Goal: Task Accomplishment & Management: Manage account settings

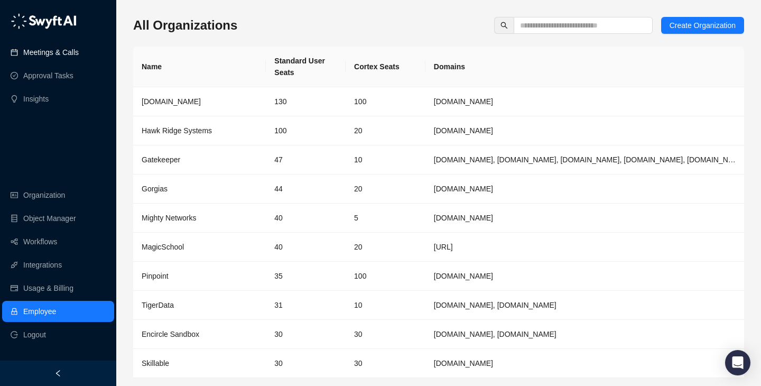
click at [43, 51] on link "Meetings & Calls" at bounding box center [50, 52] width 55 height 21
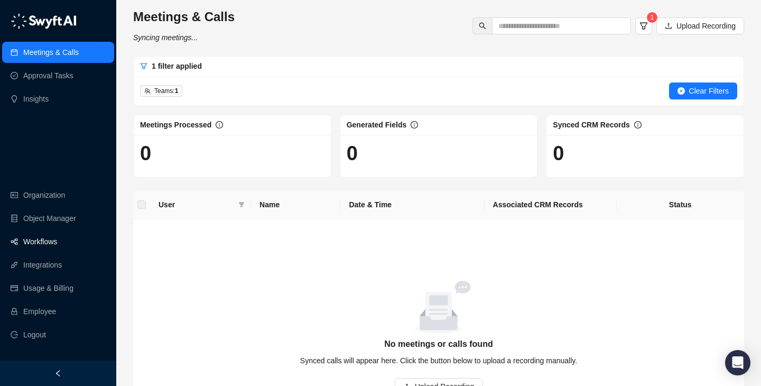
click at [57, 248] on link "Workflows" at bounding box center [40, 241] width 34 height 21
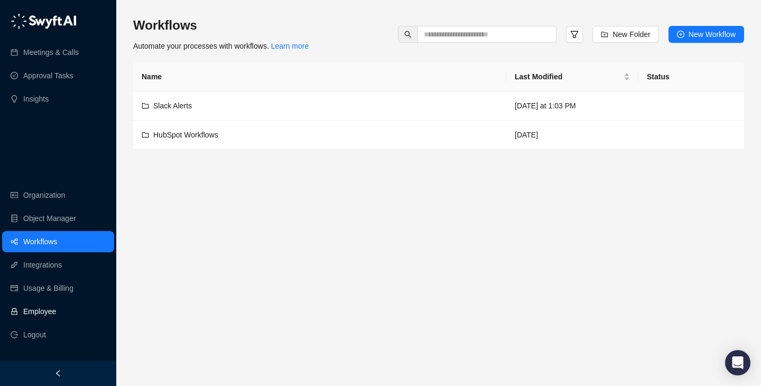
click at [56, 313] on link "Employee" at bounding box center [39, 311] width 33 height 21
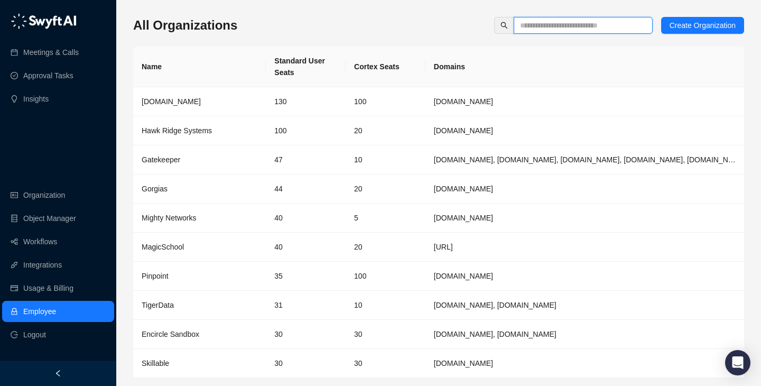
click at [587, 22] on input "text" at bounding box center [579, 26] width 118 height 12
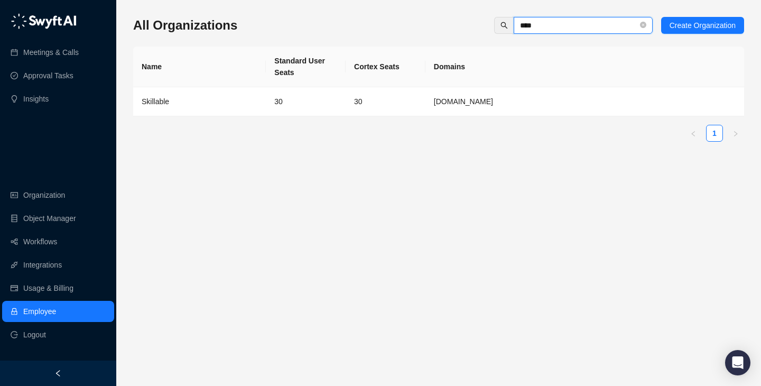
type input "****"
click at [542, 92] on td "[DOMAIN_NAME]" at bounding box center [584, 101] width 319 height 29
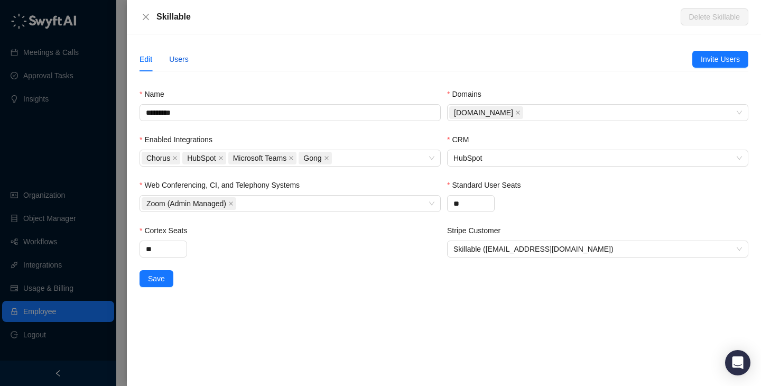
click at [173, 55] on div "Users" at bounding box center [179, 59] width 20 height 12
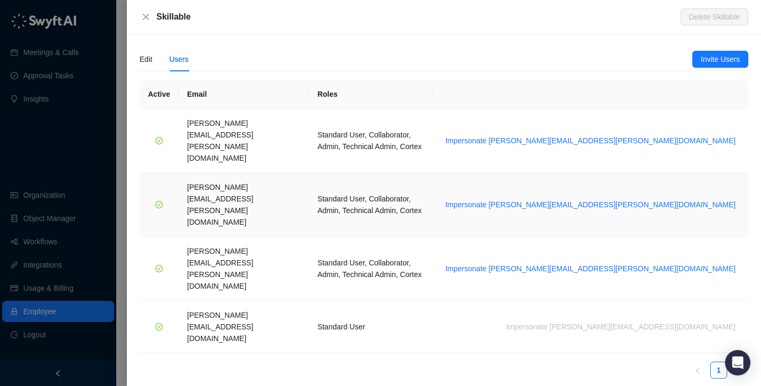
click at [717, 138] on td "Impersonate brian.olsen@skillable.com" at bounding box center [590, 141] width 315 height 64
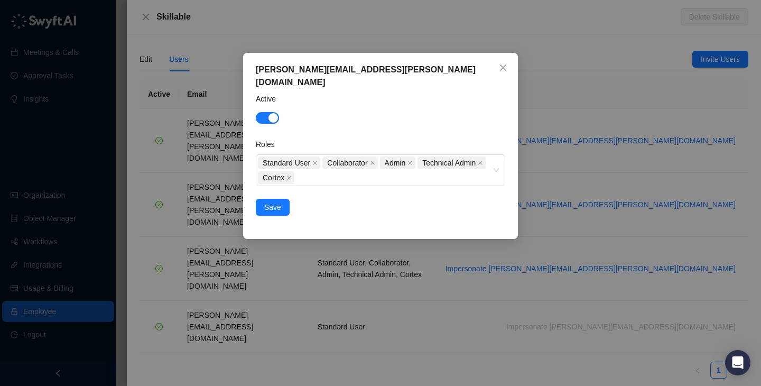
click at [588, 182] on div "brian.olsen@skillable.com Active Roles Standard User Collaborator Admin Technic…" at bounding box center [380, 193] width 761 height 386
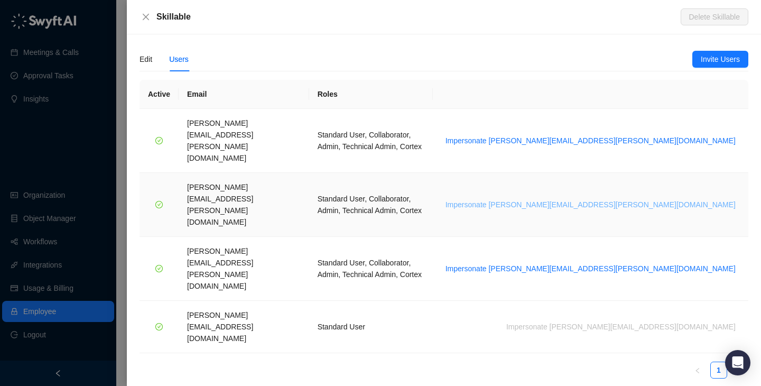
click at [669, 199] on span "Impersonate jeanna.robb@skillable.com" at bounding box center [590, 205] width 290 height 12
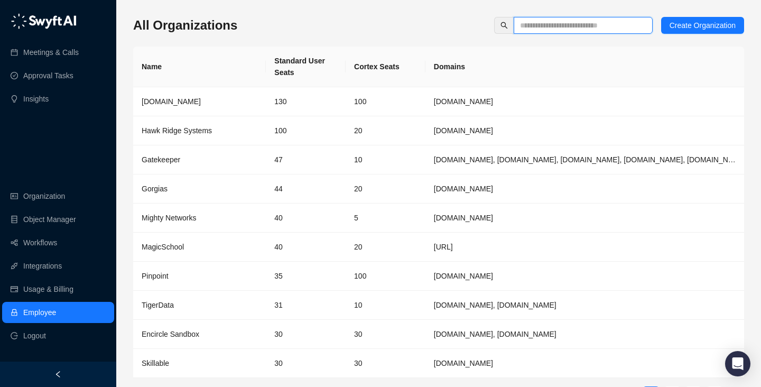
click at [581, 30] on input "text" at bounding box center [579, 26] width 118 height 12
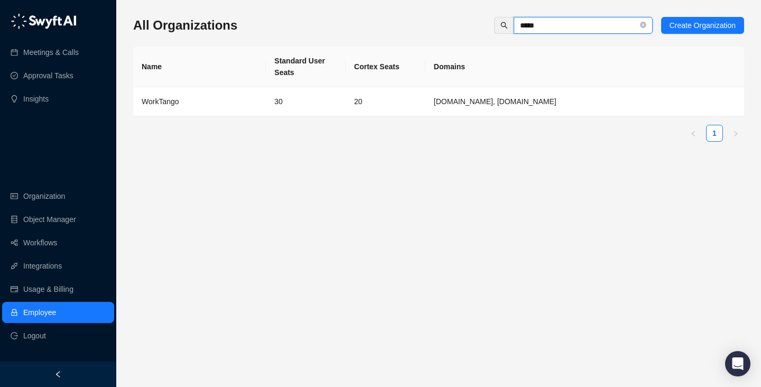
type input "*****"
click at [225, 101] on div "WorkTango" at bounding box center [200, 102] width 116 height 12
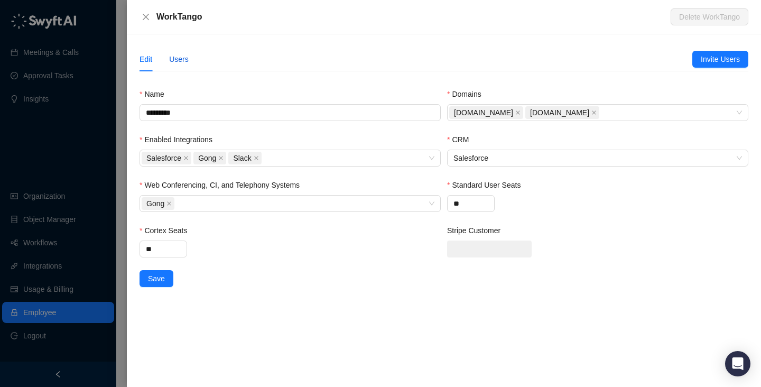
click at [189, 60] on div "Users" at bounding box center [179, 59] width 20 height 12
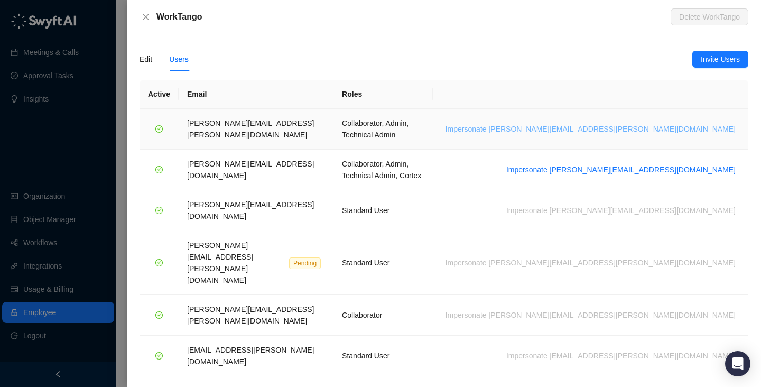
click at [653, 123] on span "Impersonate lisa.hall@worktango.com" at bounding box center [590, 129] width 290 height 12
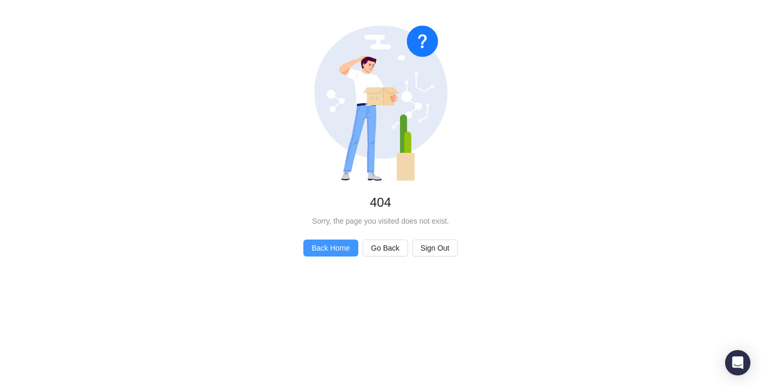
click at [320, 244] on span "Back Home" at bounding box center [331, 248] width 38 height 12
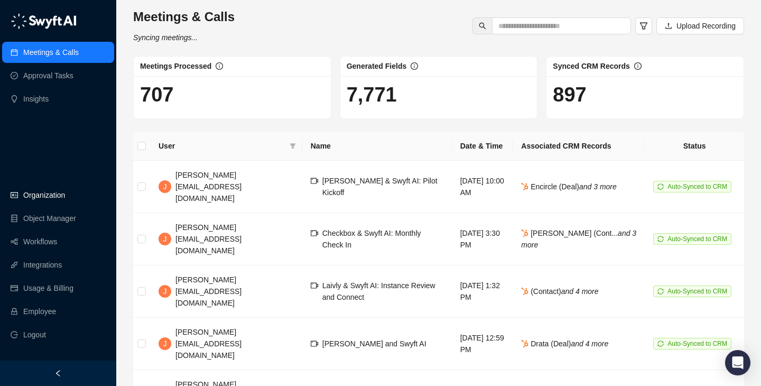
click at [61, 197] on link "Organization" at bounding box center [44, 194] width 42 height 21
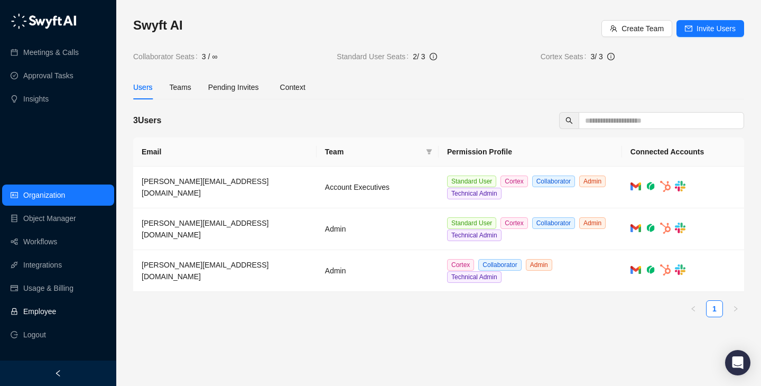
click at [56, 310] on link "Employee" at bounding box center [39, 311] width 33 height 21
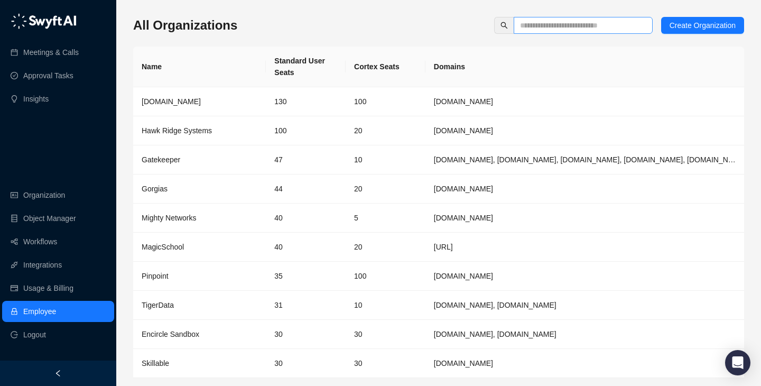
click at [527, 17] on span at bounding box center [583, 25] width 139 height 17
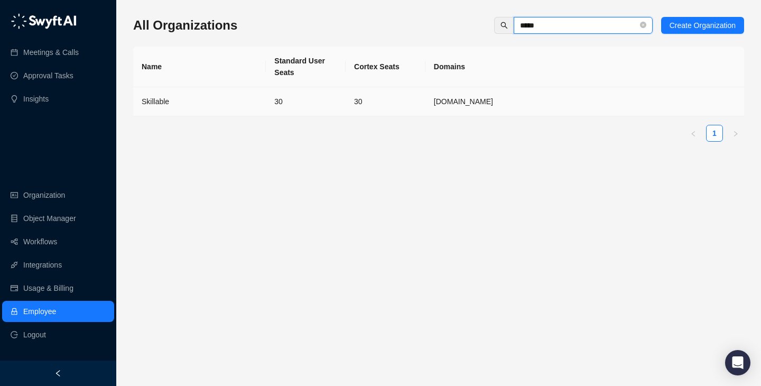
type input "*****"
click at [455, 108] on td "[DOMAIN_NAME]" at bounding box center [584, 101] width 319 height 29
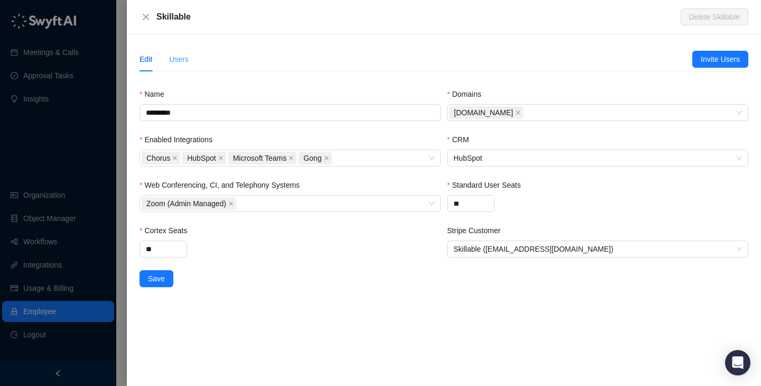
click at [175, 66] on div "Users" at bounding box center [179, 59] width 20 height 24
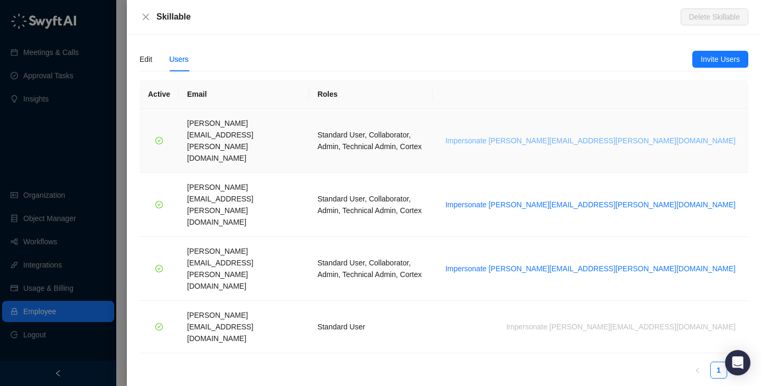
click at [693, 135] on span "Impersonate brian.olsen@skillable.com" at bounding box center [590, 141] width 290 height 12
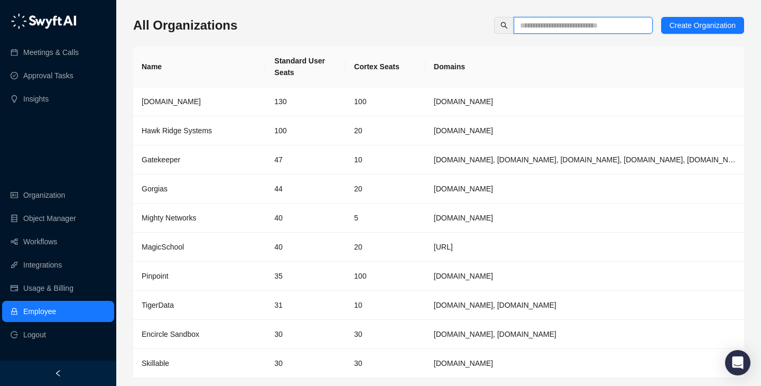
click at [556, 21] on input "text" at bounding box center [579, 26] width 118 height 12
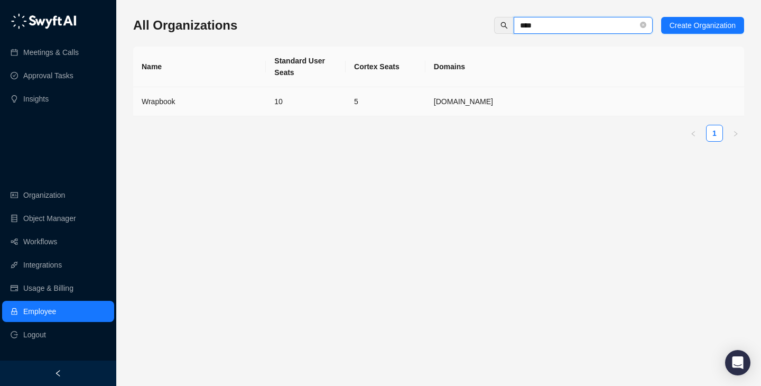
type input "****"
click at [340, 114] on td "10" at bounding box center [306, 101] width 80 height 29
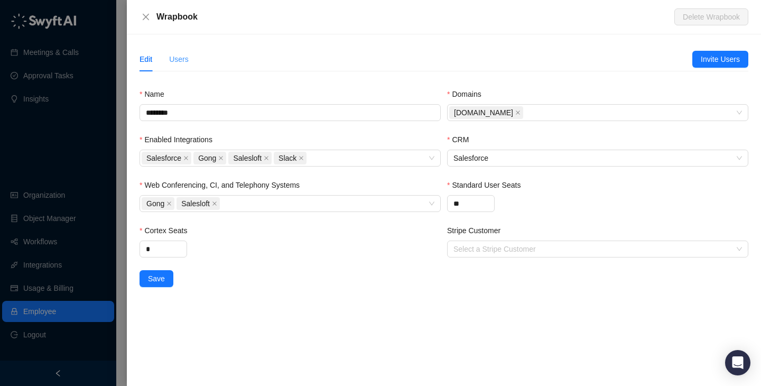
click at [183, 50] on div "Users" at bounding box center [179, 59] width 20 height 24
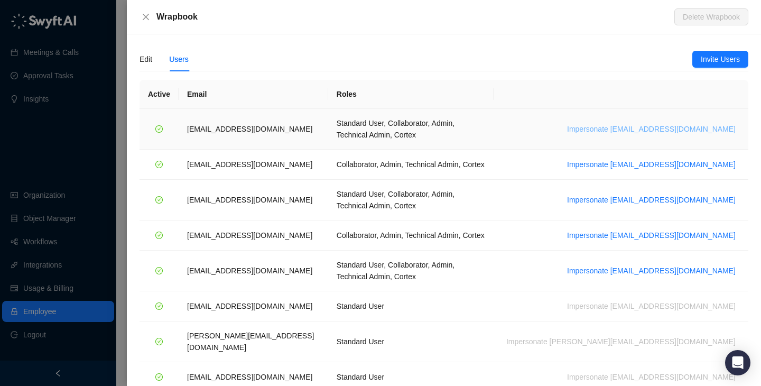
click at [669, 123] on span "Impersonate jdailey@wrapbook.com" at bounding box center [651, 129] width 169 height 12
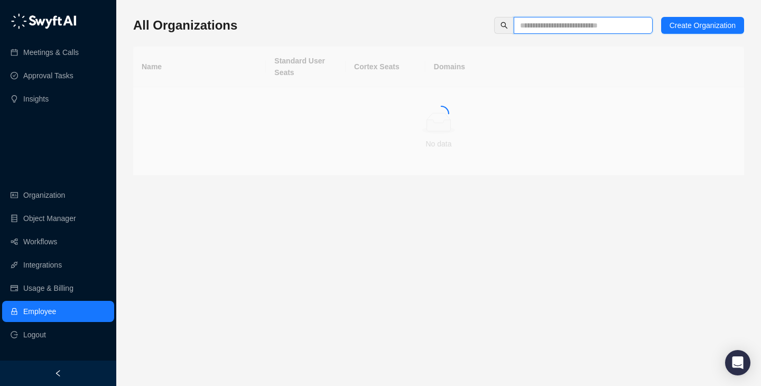
click at [549, 23] on input "text" at bounding box center [579, 26] width 118 height 12
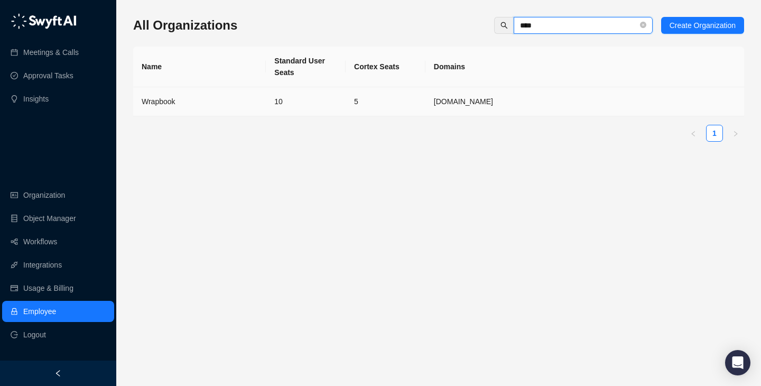
type input "****"
click at [279, 99] on td "10" at bounding box center [306, 101] width 80 height 29
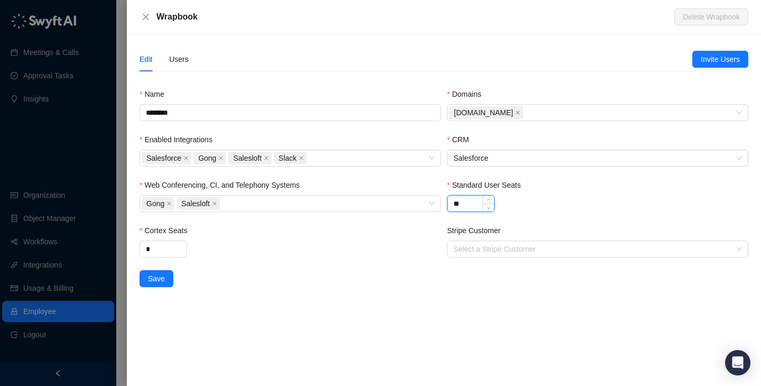
click at [471, 207] on input "**" at bounding box center [471, 204] width 47 height 16
type input "**"
click at [161, 248] on input "*" at bounding box center [163, 249] width 47 height 16
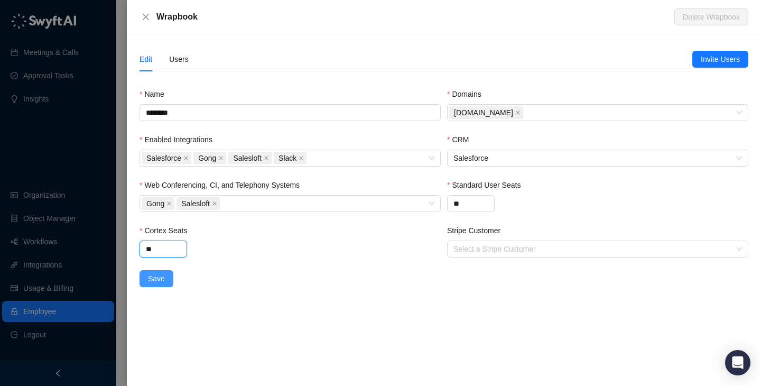
type input "**"
click at [140, 282] on button "Save" at bounding box center [157, 278] width 34 height 17
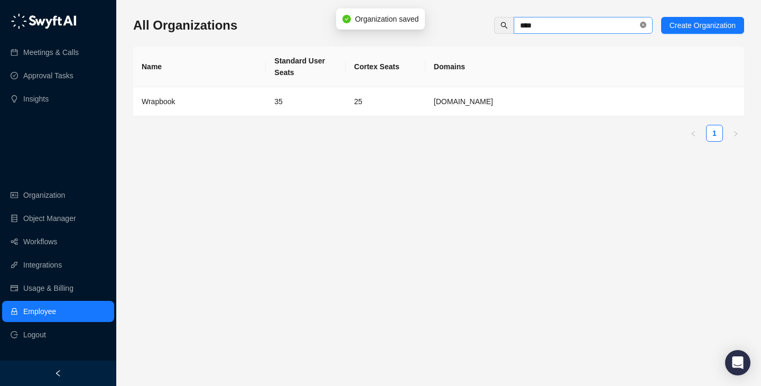
click at [642, 27] on icon "close-circle" at bounding box center [643, 25] width 6 height 6
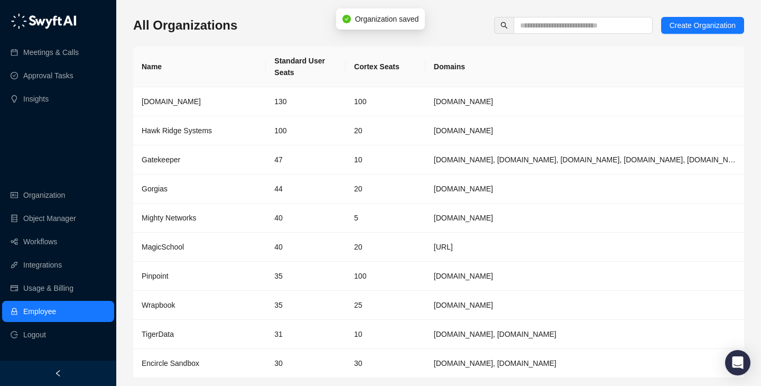
click at [297, 38] on div "All Organizations Create Organization Name Standard User Seats Cortex Seats Dom…" at bounding box center [438, 214] width 611 height 395
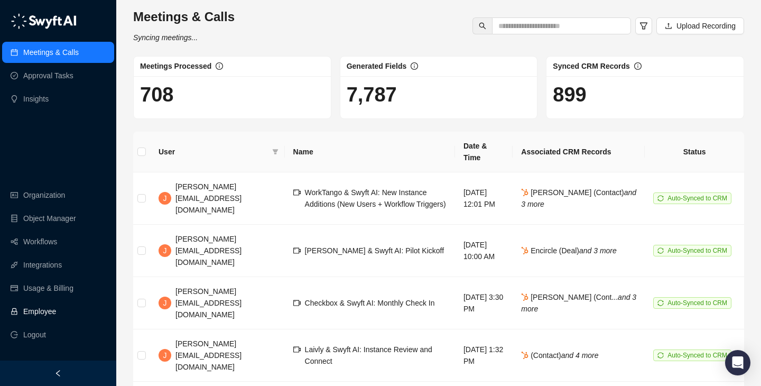
click at [56, 310] on link "Employee" at bounding box center [39, 311] width 33 height 21
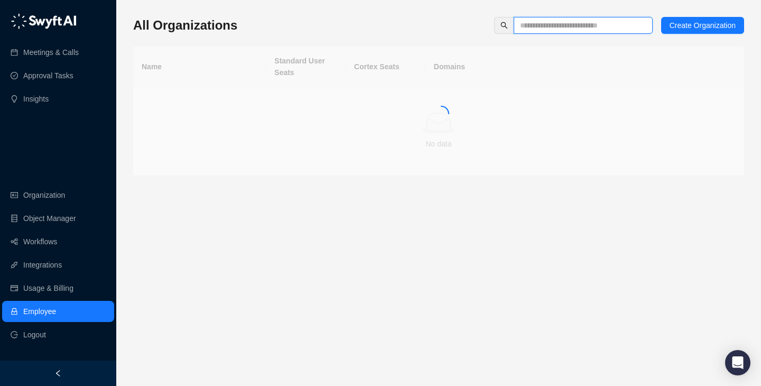
click at [575, 24] on input "text" at bounding box center [579, 26] width 118 height 12
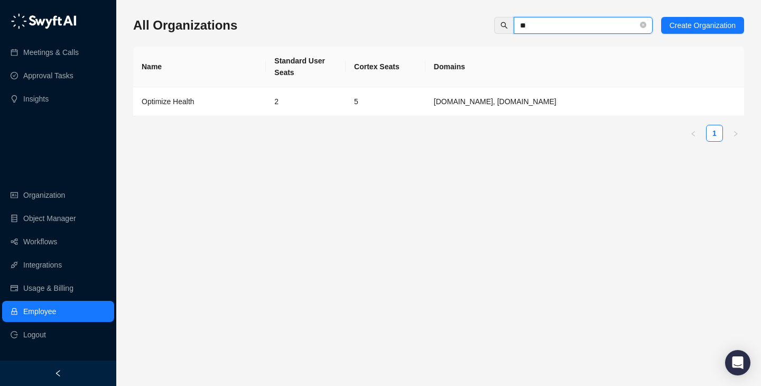
type input "**"
click at [455, 103] on td "optimize.health, vivocaresolutions.com" at bounding box center [584, 101] width 319 height 29
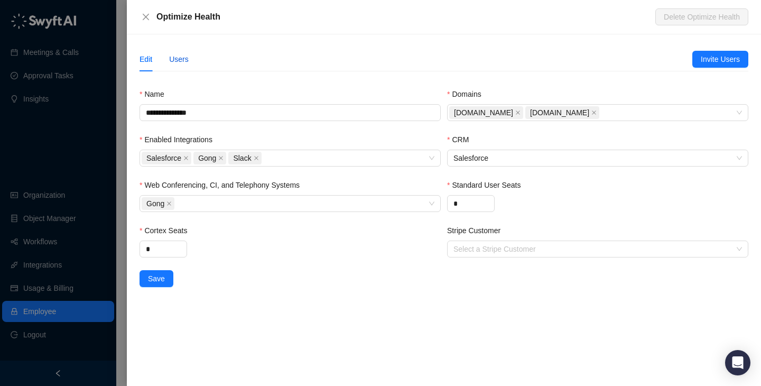
click at [178, 59] on div "Users" at bounding box center [179, 59] width 20 height 12
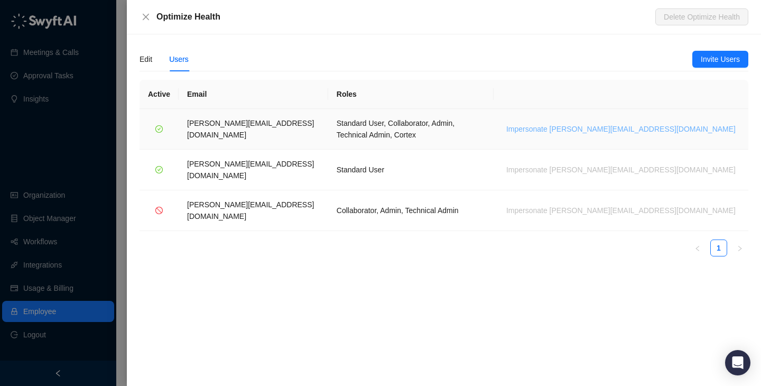
click at [655, 124] on span "Impersonate [PERSON_NAME][EMAIL_ADDRESS][DOMAIN_NAME]" at bounding box center [620, 129] width 229 height 12
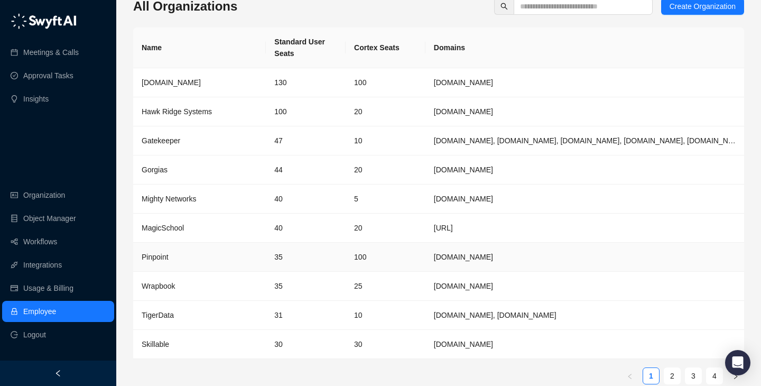
scroll to position [7, 0]
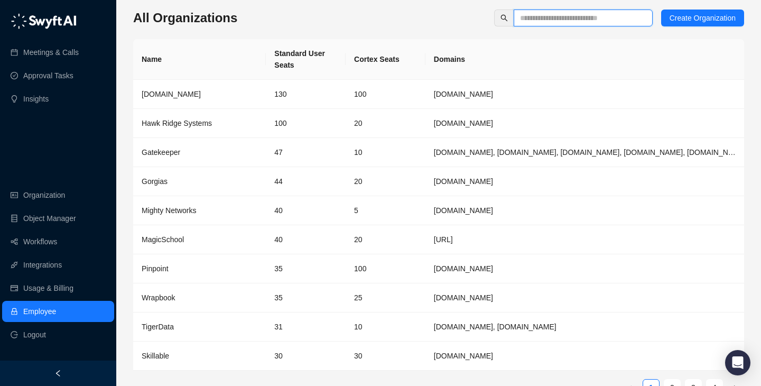
click at [564, 17] on input "text" at bounding box center [579, 18] width 118 height 12
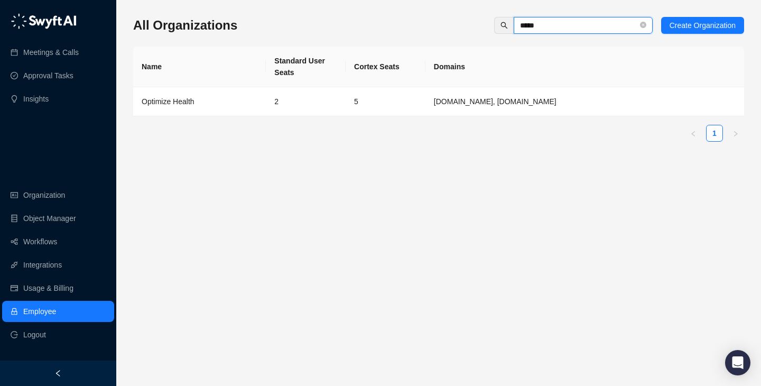
type input "*****"
click at [321, 116] on div "Name Standard User Seats Cortex Seats Domains Optimize Health 2 5 [DOMAIN_NAME]…" at bounding box center [438, 94] width 611 height 95
click at [332, 111] on td "2" at bounding box center [306, 101] width 80 height 29
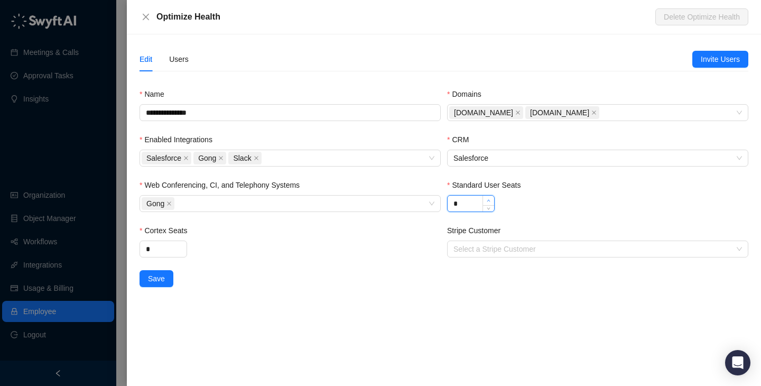
click at [488, 201] on icon "up" at bounding box center [489, 201] width 4 height 4
type input "*"
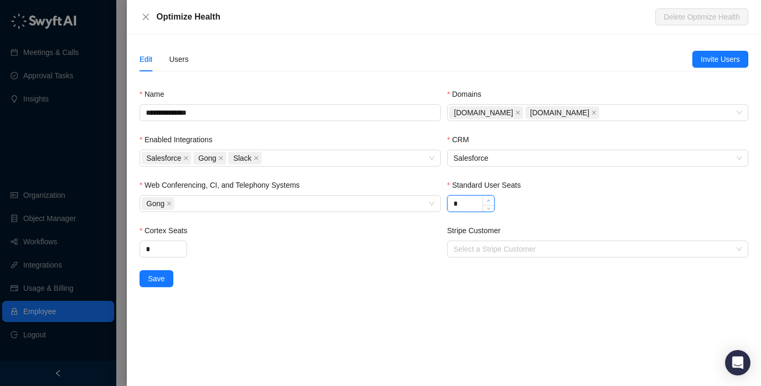
click at [488, 201] on icon "up" at bounding box center [489, 201] width 4 height 4
click at [412, 252] on div "*" at bounding box center [290, 248] width 301 height 17
click at [181, 243] on span "Increase Value" at bounding box center [181, 246] width 12 height 10
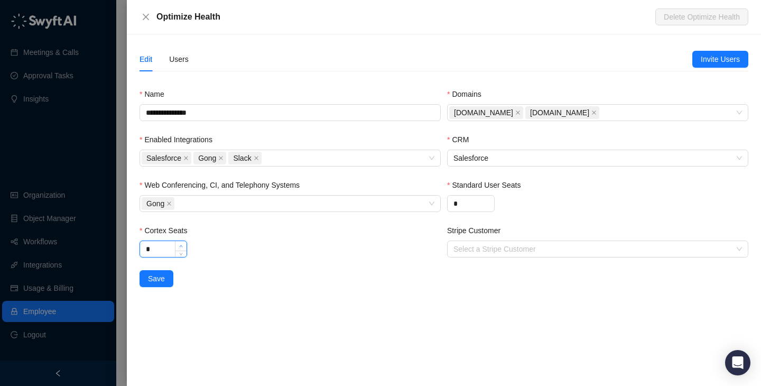
click at [181, 243] on span "Increase Value" at bounding box center [181, 246] width 12 height 10
type input "**"
click at [181, 243] on span "Increase Value" at bounding box center [181, 246] width 12 height 10
click at [144, 281] on button "Save" at bounding box center [157, 278] width 34 height 17
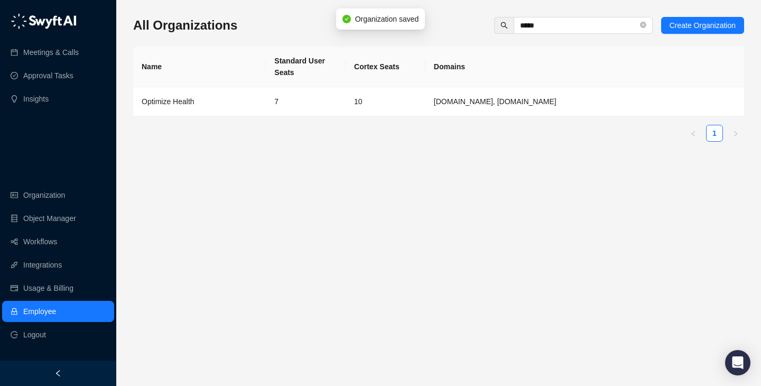
click at [443, 107] on td "optimize.health, vivocaresolutions.com" at bounding box center [584, 101] width 319 height 29
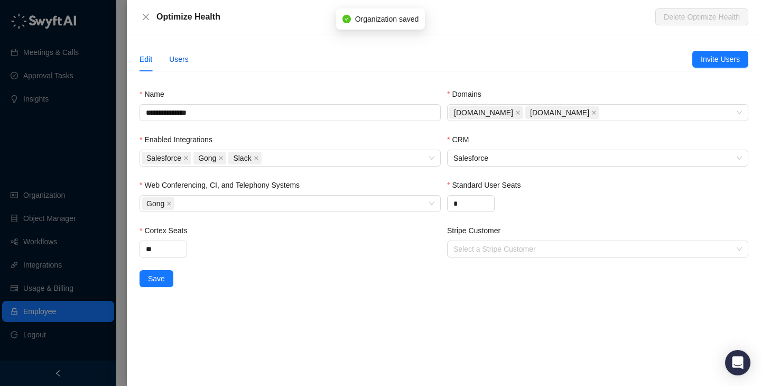
click at [189, 63] on div "Users" at bounding box center [179, 59] width 20 height 12
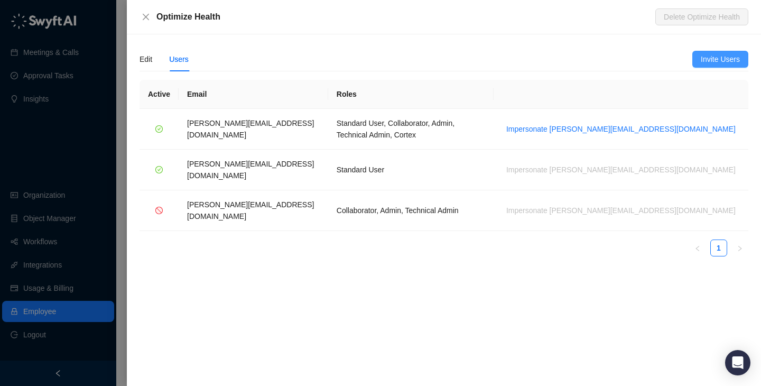
click at [708, 64] on span "Invite Users" at bounding box center [720, 59] width 39 height 12
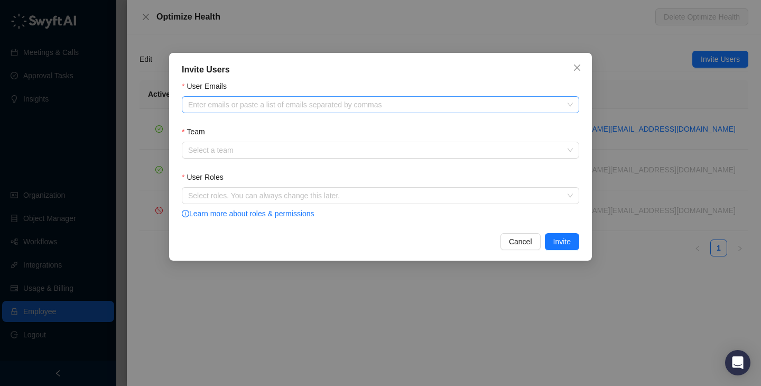
click at [258, 97] on div "Enter emails or paste a list of emails separated by commas" at bounding box center [380, 104] width 397 height 17
paste input "**********"
type input "**********"
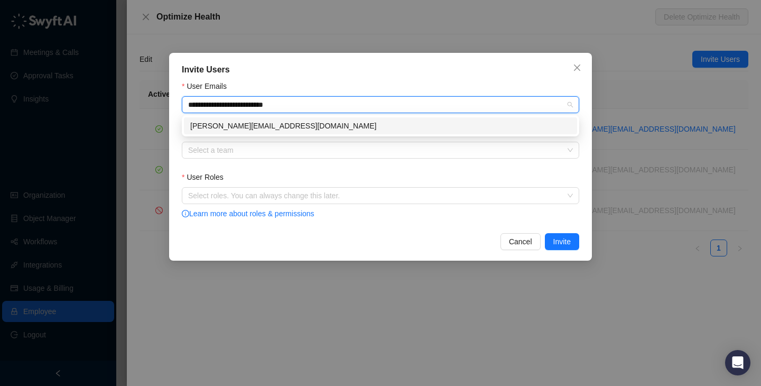
click at [273, 127] on div "sherri@vivocaresolutions.com" at bounding box center [380, 126] width 380 height 12
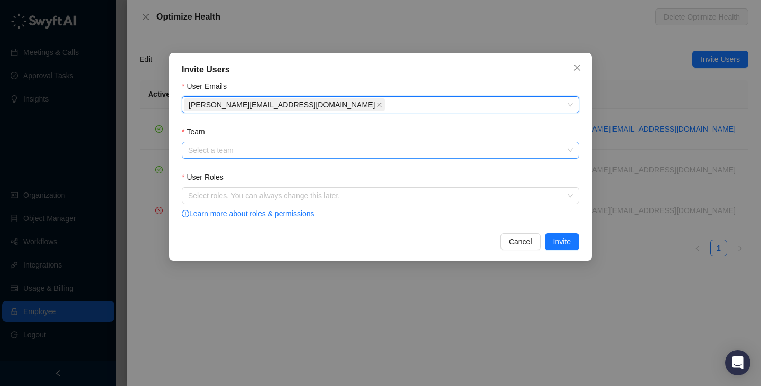
click at [277, 143] on input "Team" at bounding box center [377, 150] width 378 height 16
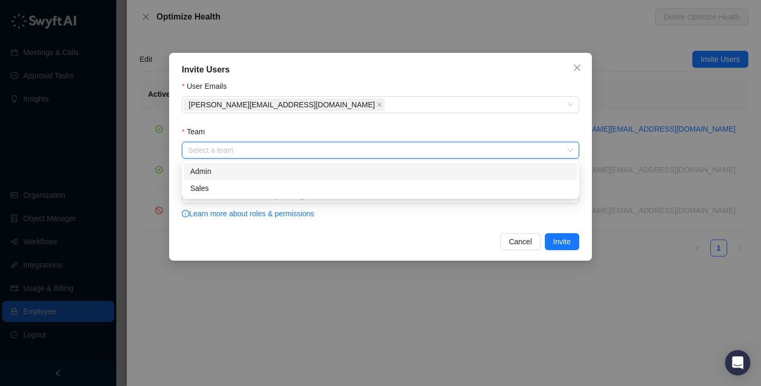
click at [409, 122] on form "User Emails sherri@vivocaresolutions.com Team Select a team User Roles Select r…" at bounding box center [380, 150] width 397 height 140
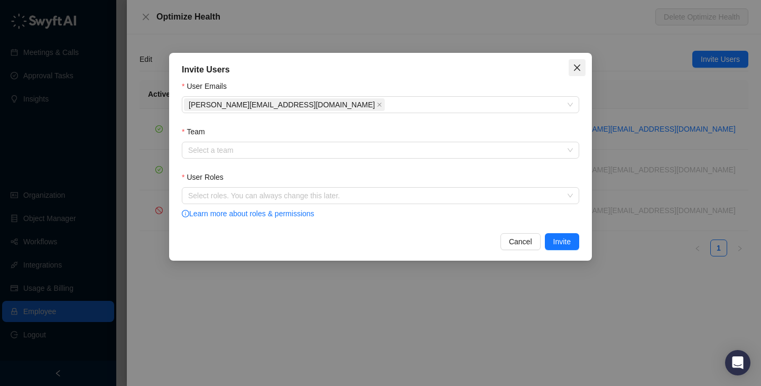
click at [576, 63] on icon "close" at bounding box center [577, 67] width 8 height 8
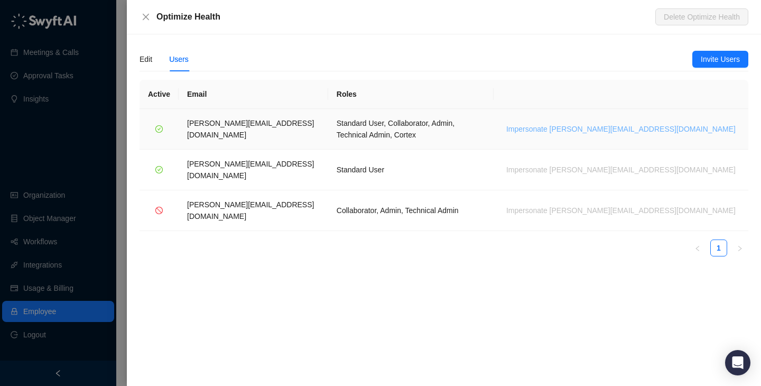
click at [682, 123] on span "Impersonate jerry@optimize.health" at bounding box center [620, 129] width 229 height 12
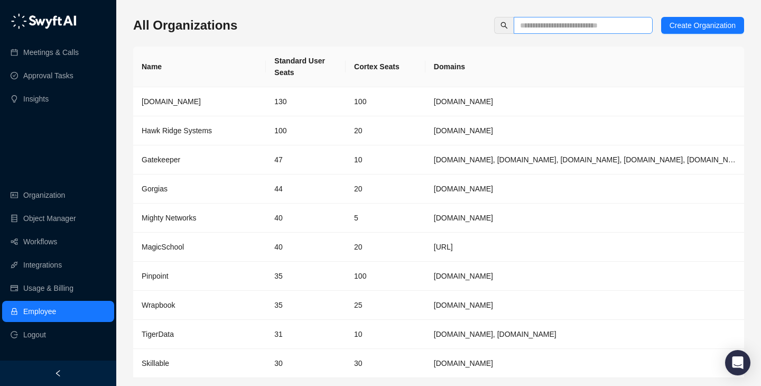
click at [582, 32] on span at bounding box center [583, 25] width 139 height 17
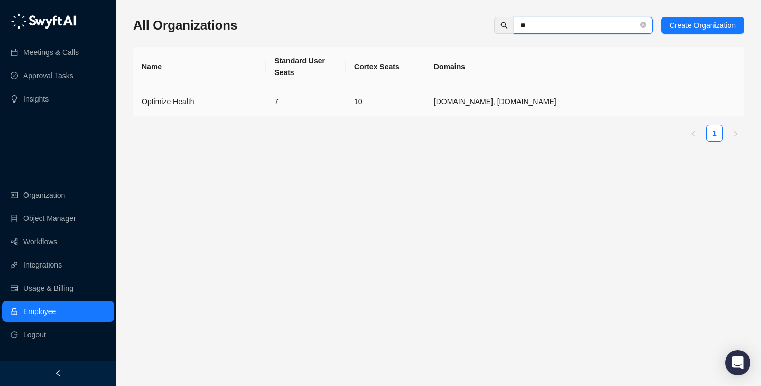
type input "**"
click at [315, 110] on td "7" at bounding box center [306, 101] width 80 height 29
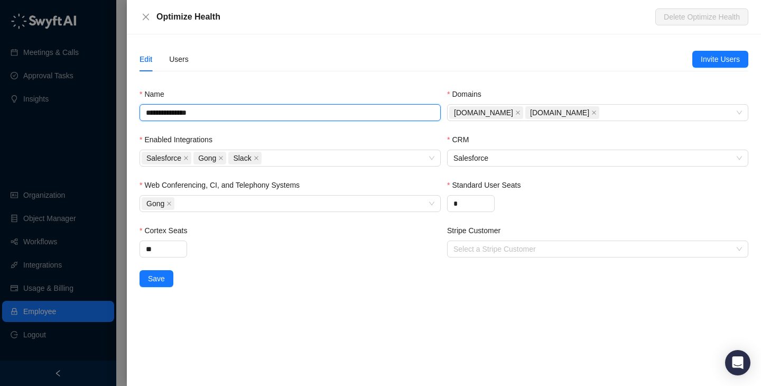
click at [227, 113] on input "**********" at bounding box center [290, 112] width 301 height 17
type input "**********"
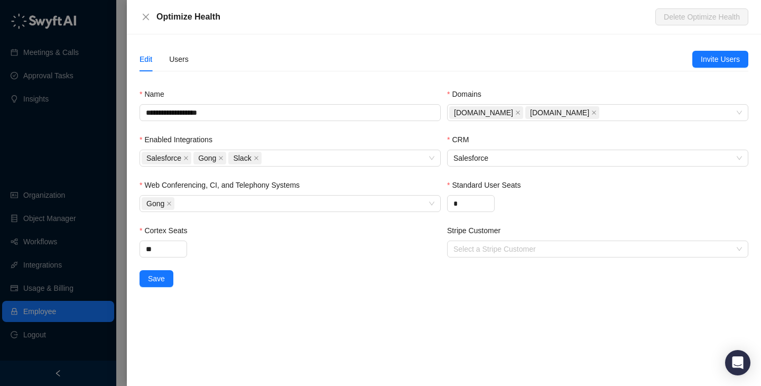
click at [269, 94] on div "Name" at bounding box center [290, 96] width 301 height 16
click at [147, 282] on button "Save" at bounding box center [157, 278] width 34 height 17
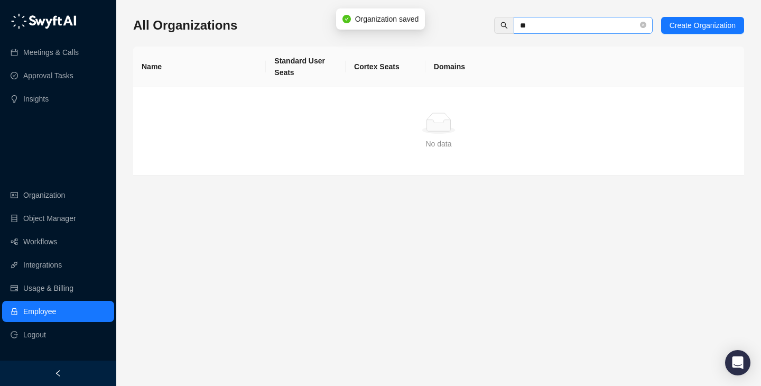
drag, startPoint x: 571, startPoint y: 11, endPoint x: 571, endPoint y: 20, distance: 9.0
click at [571, 11] on div "All Organizations ** Create Organization Name Standard User Seats Cortex Seats …" at bounding box center [438, 192] width 611 height 369
click at [571, 32] on span "**" at bounding box center [583, 25] width 139 height 17
click at [577, 25] on input "**" at bounding box center [579, 26] width 118 height 12
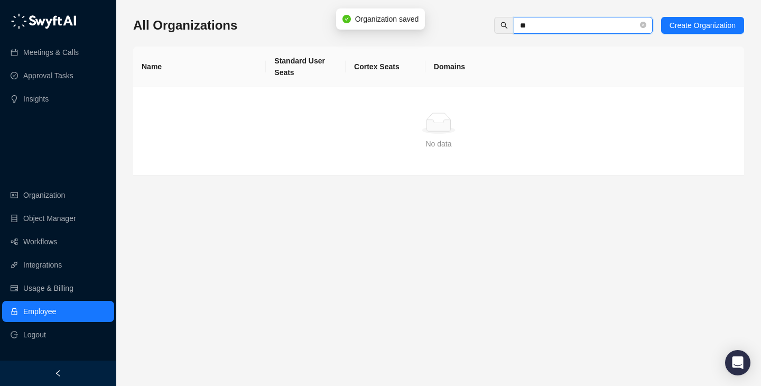
click at [577, 25] on input "**" at bounding box center [579, 26] width 118 height 12
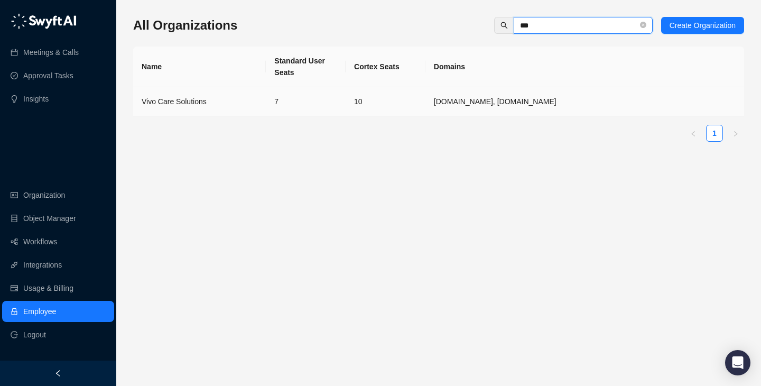
type input "***"
click at [343, 92] on td "7" at bounding box center [306, 101] width 80 height 29
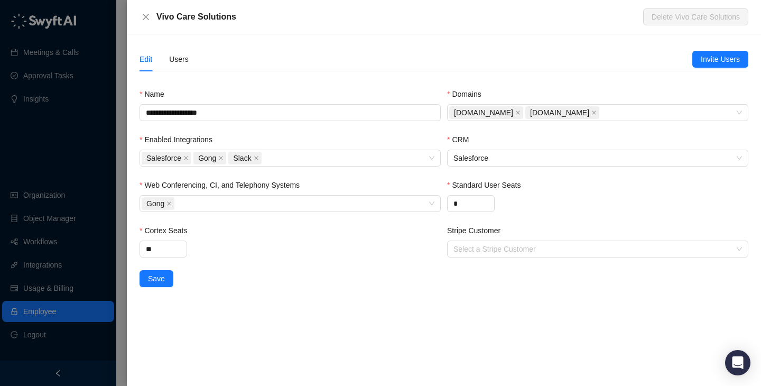
click at [169, 55] on div "Edit Users" at bounding box center [164, 59] width 49 height 24
click at [164, 53] on div "Edit Users" at bounding box center [164, 59] width 49 height 24
click at [179, 59] on div "Users" at bounding box center [179, 59] width 20 height 12
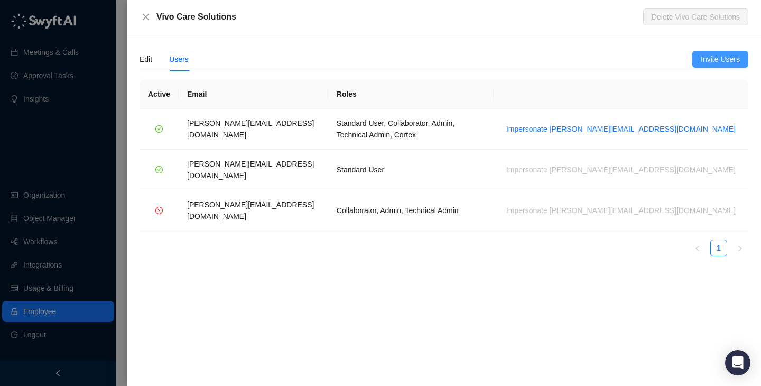
click at [745, 57] on button "Invite Users" at bounding box center [720, 59] width 56 height 17
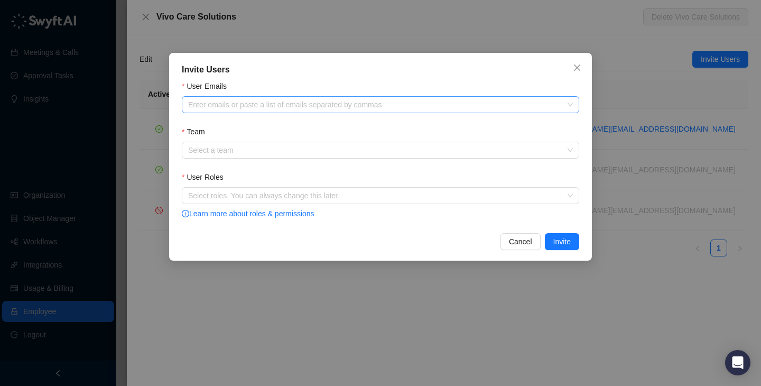
click at [360, 104] on div at bounding box center [375, 105] width 382 height 8
paste input "**********"
type input "**********"
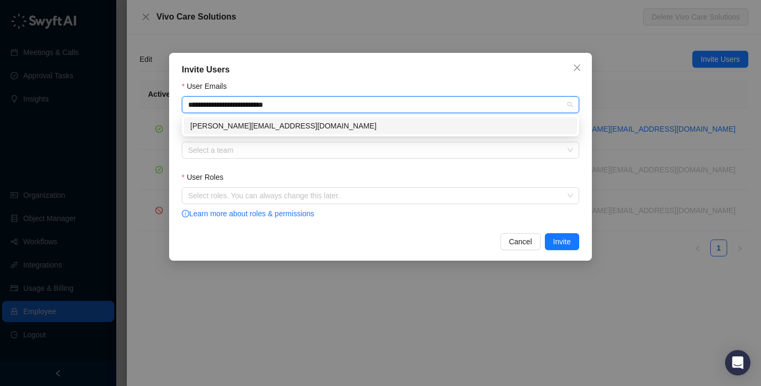
click at [332, 123] on div "sherri@vivocaresolutions.com" at bounding box center [380, 126] width 380 height 12
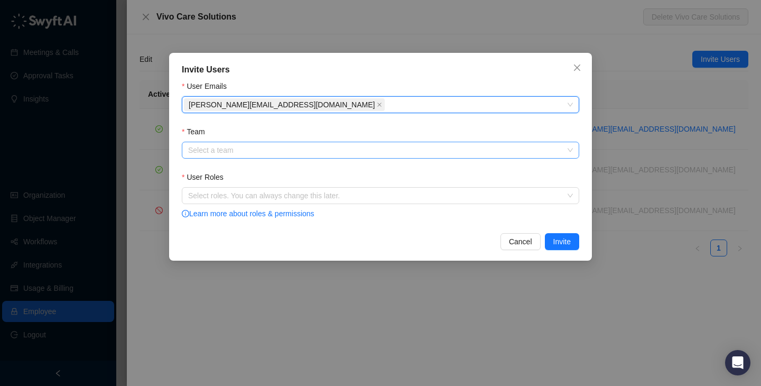
click at [320, 145] on input "Team" at bounding box center [377, 150] width 378 height 16
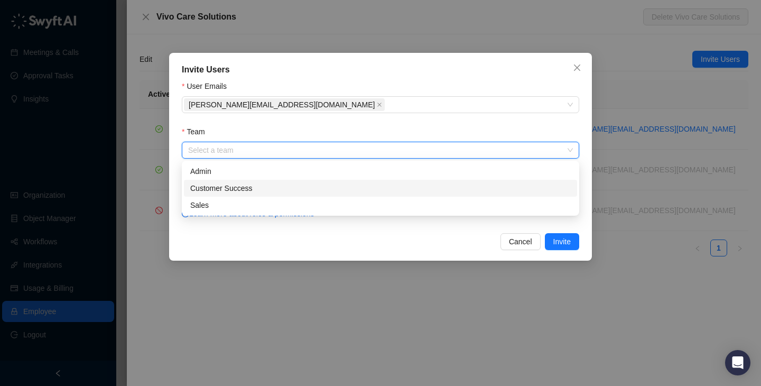
click at [309, 188] on div "Customer Success" at bounding box center [380, 188] width 380 height 12
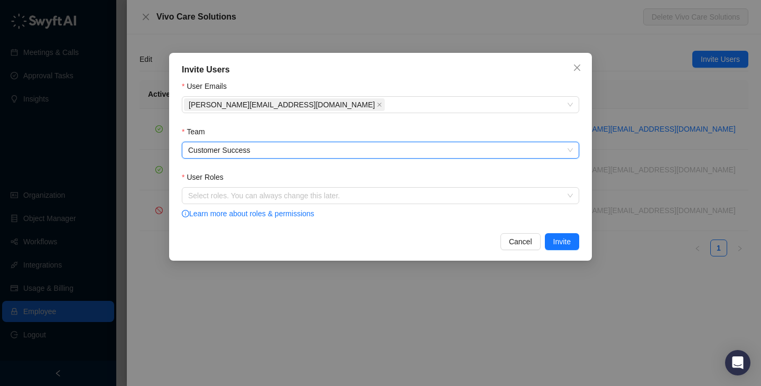
click at [322, 126] on div "Team" at bounding box center [380, 134] width 397 height 16
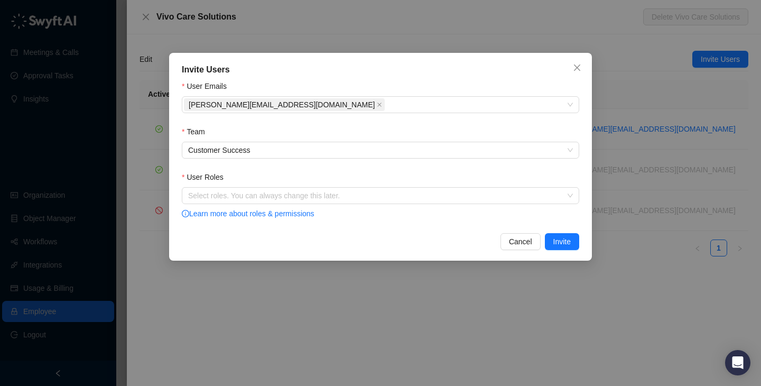
click at [302, 185] on div "User Roles" at bounding box center [380, 179] width 397 height 16
click at [302, 188] on div "Select roles. You can always change this later." at bounding box center [380, 195] width 397 height 17
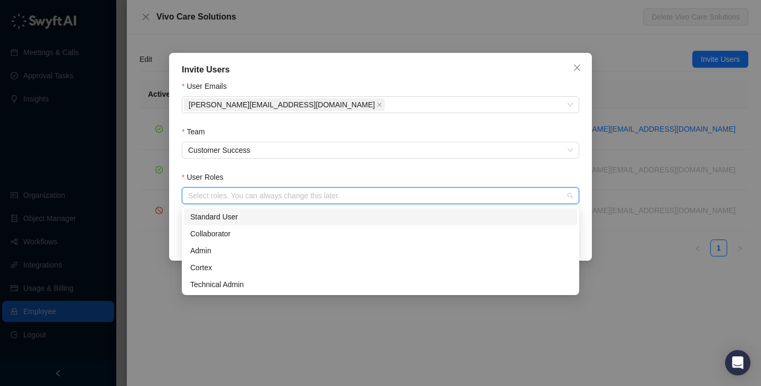
click at [299, 215] on div "Standard User" at bounding box center [380, 217] width 380 height 12
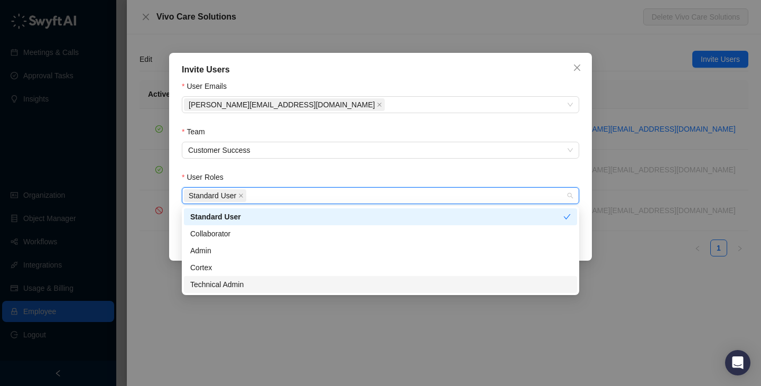
click at [281, 286] on div "Technical Admin" at bounding box center [380, 284] width 380 height 12
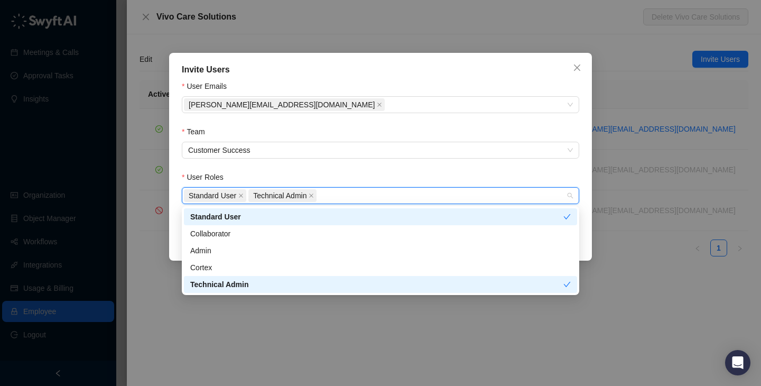
click at [285, 273] on div "Cortex" at bounding box center [380, 267] width 393 height 17
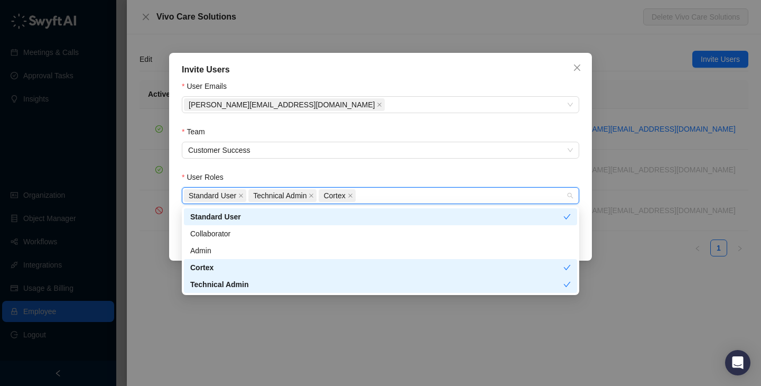
click at [286, 260] on div "Cortex" at bounding box center [380, 267] width 393 height 17
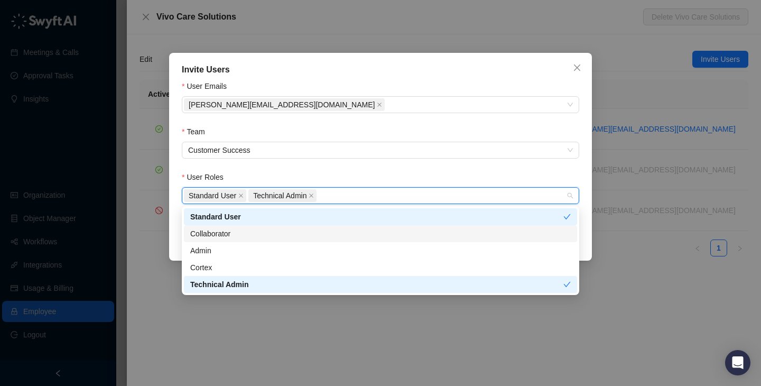
click at [293, 235] on div "Collaborator" at bounding box center [380, 234] width 380 height 12
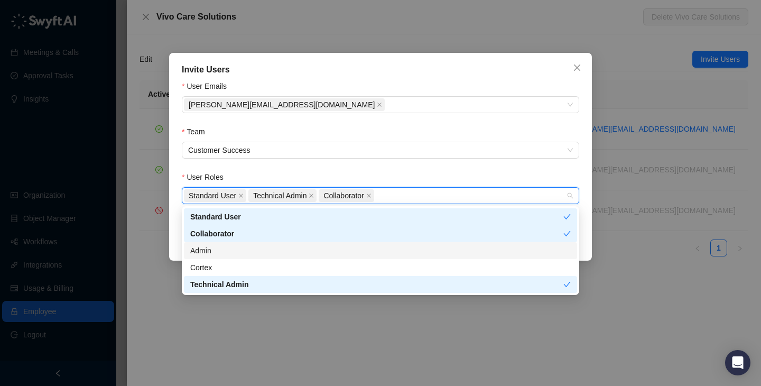
click at [293, 251] on div "Admin" at bounding box center [380, 251] width 380 height 12
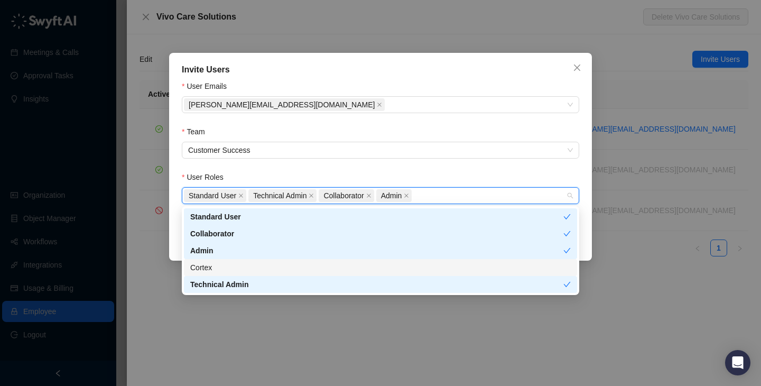
click at [293, 263] on div "Cortex" at bounding box center [380, 268] width 380 height 12
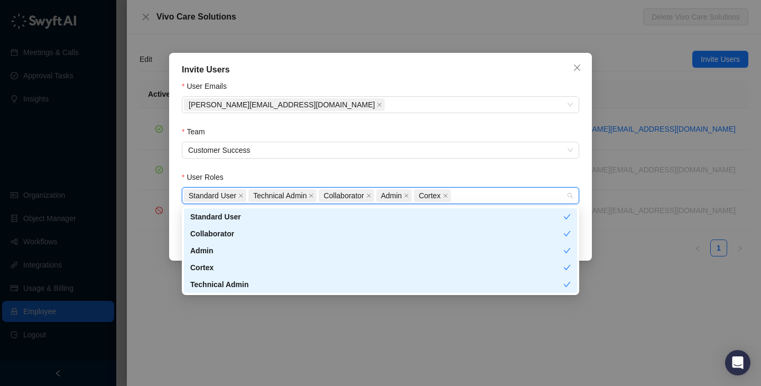
click at [362, 167] on form "User Emails sherri@vivocaresolutions.com Team Customer Success User Roles Stand…" at bounding box center [380, 150] width 397 height 140
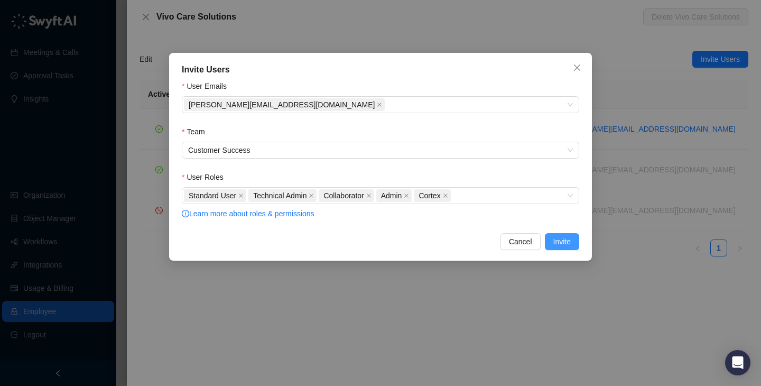
click at [565, 237] on span "Invite" at bounding box center [561, 242] width 17 height 12
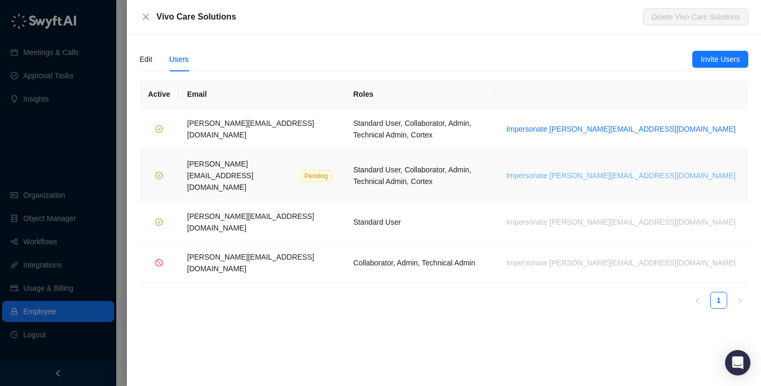
click at [625, 170] on span "Impersonate sherri@vivocaresolutions.com" at bounding box center [620, 176] width 229 height 12
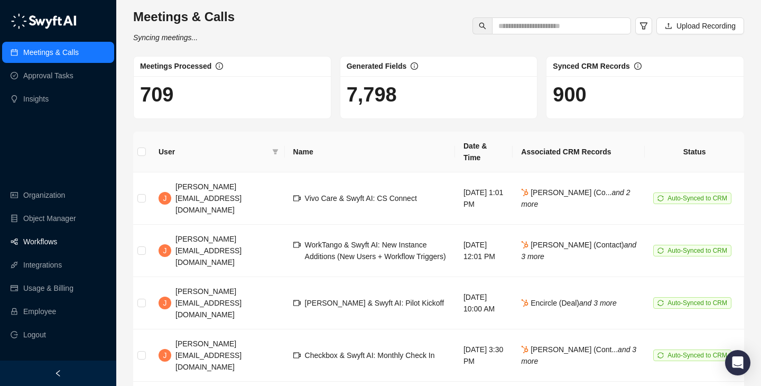
click at [57, 248] on link "Workflows" at bounding box center [40, 241] width 34 height 21
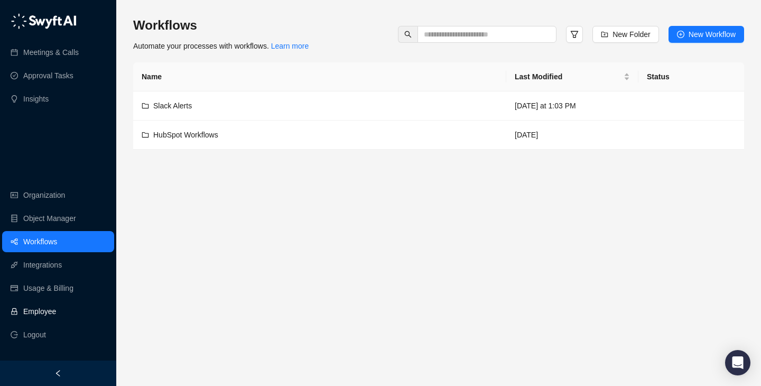
click at [56, 309] on link "Employee" at bounding box center [39, 311] width 33 height 21
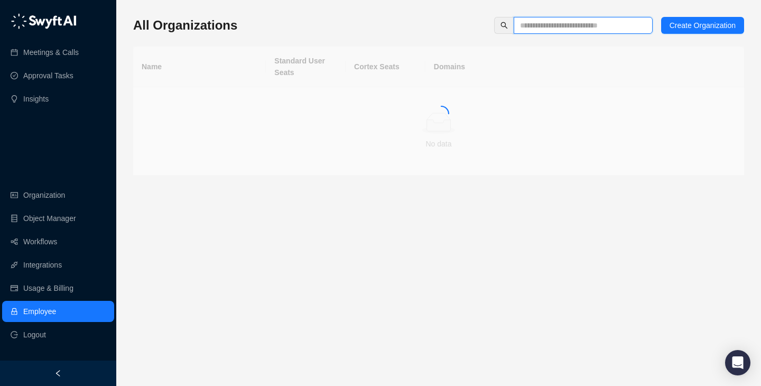
click at [541, 27] on input "text" at bounding box center [579, 26] width 118 height 12
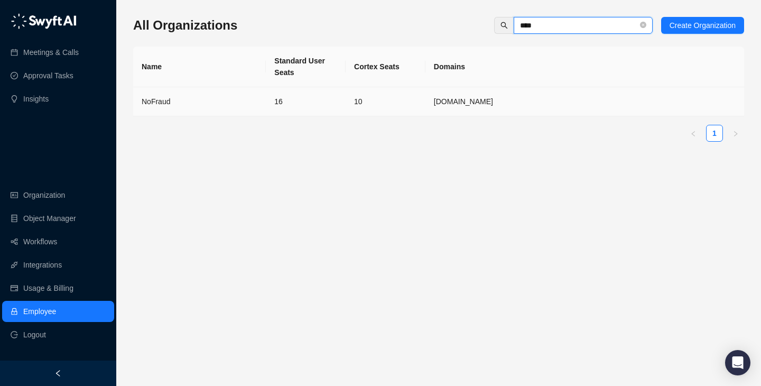
type input "****"
click at [346, 111] on td "10" at bounding box center [386, 101] width 80 height 29
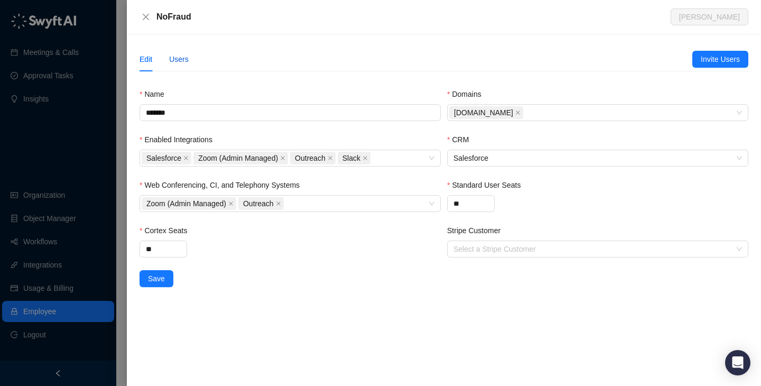
click at [181, 62] on div "Users" at bounding box center [179, 59] width 20 height 12
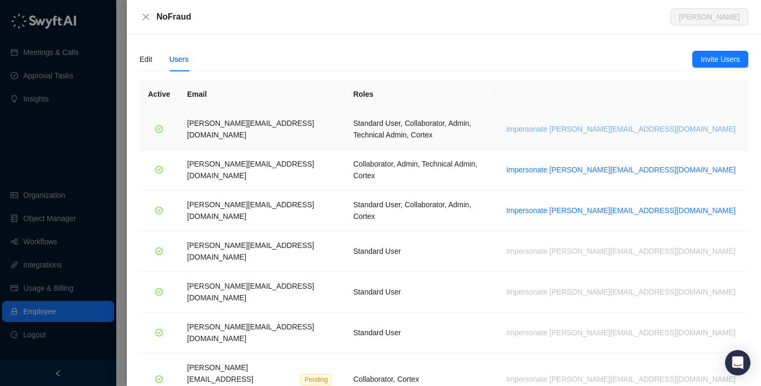
click at [673, 125] on span "Impersonate [PERSON_NAME][EMAIL_ADDRESS][DOMAIN_NAME]" at bounding box center [620, 129] width 229 height 12
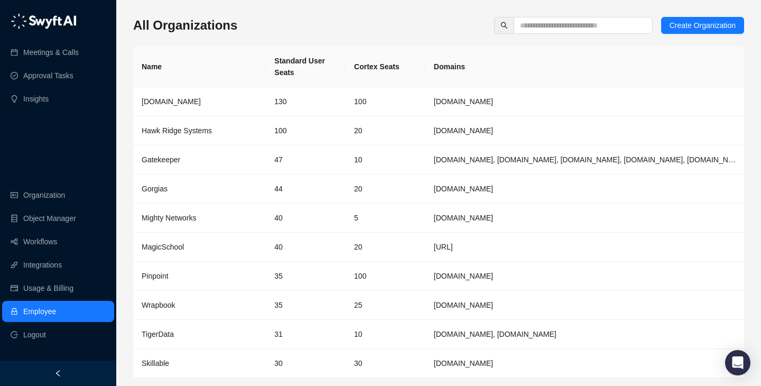
click at [83, 118] on div "Meetings & Calls Approval Tasks Insights Organization Object Manager Workflows …" at bounding box center [58, 180] width 116 height 360
click at [88, 142] on div "Meetings & Calls Approval Tasks Insights Organization Object Manager Workflows …" at bounding box center [58, 180] width 116 height 360
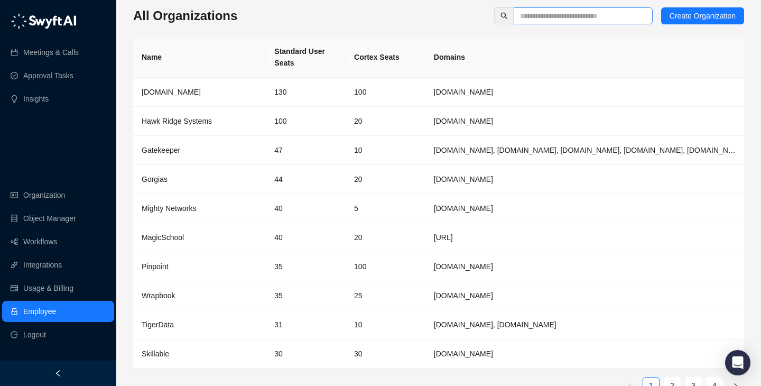
click at [605, 7] on span at bounding box center [583, 15] width 139 height 17
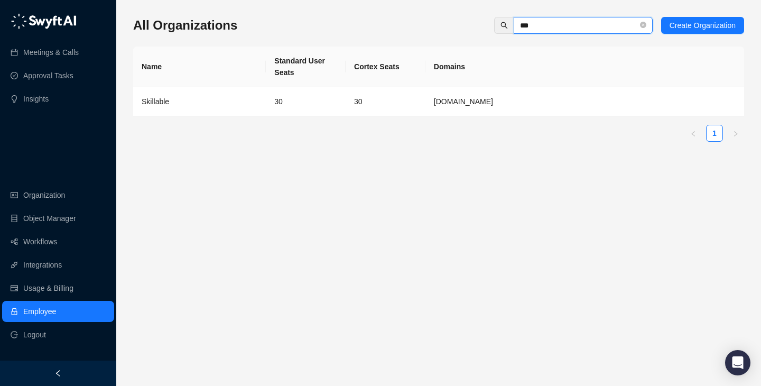
scroll to position [0, 0]
type input "***"
click at [411, 94] on td "30" at bounding box center [386, 101] width 80 height 29
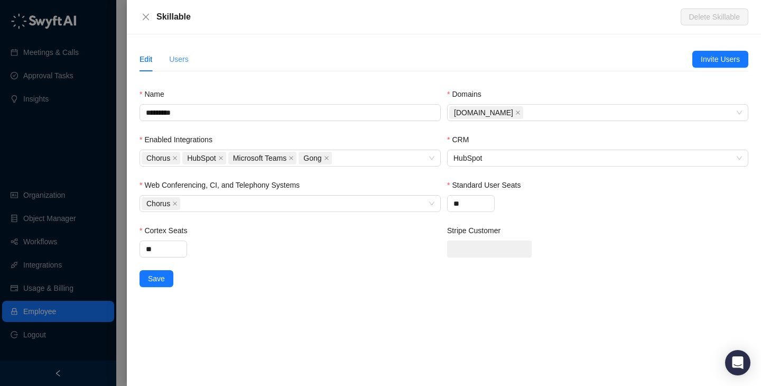
click at [185, 68] on div "Users" at bounding box center [179, 59] width 20 height 24
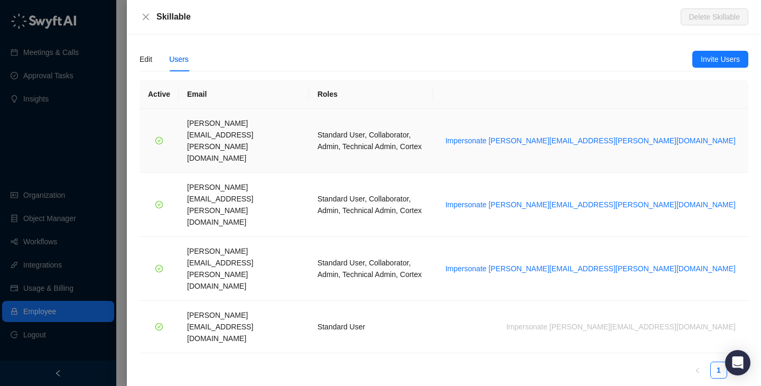
click at [658, 112] on td "Impersonate brian.olsen@skillable.com" at bounding box center [590, 141] width 315 height 64
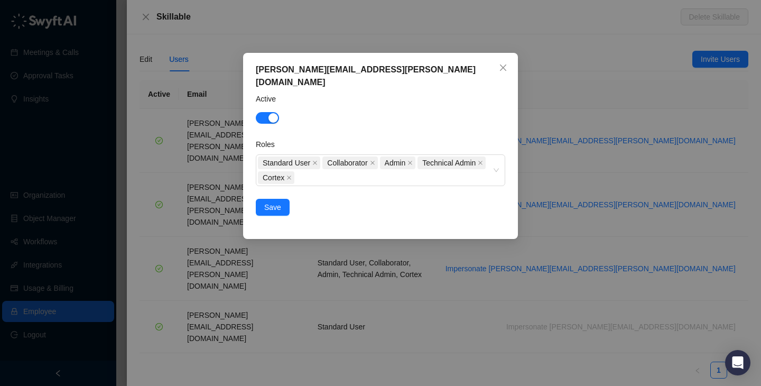
click at [658, 120] on div "brian.olsen@skillable.com Active Roles Standard User Collaborator Admin Technic…" at bounding box center [380, 193] width 761 height 386
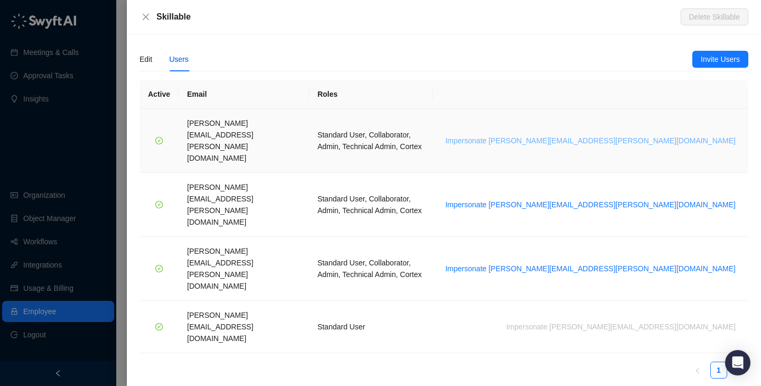
click at [637, 135] on span "Impersonate brian.olsen@skillable.com" at bounding box center [590, 141] width 290 height 12
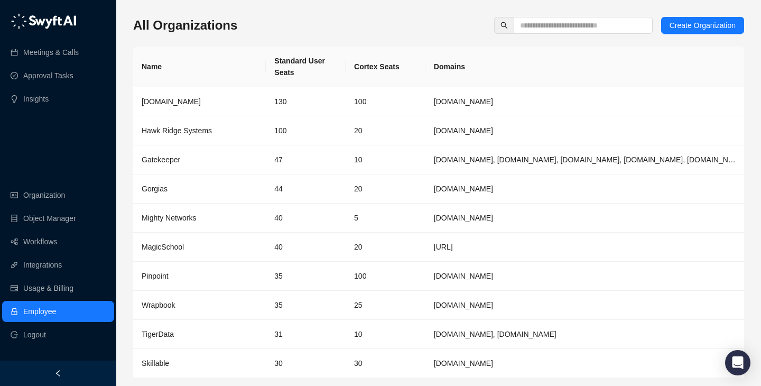
click at [387, 66] on th "Cortex Seats" at bounding box center [386, 67] width 80 height 41
click at [405, 68] on th "Cortex Seats" at bounding box center [386, 67] width 80 height 41
drag, startPoint x: 405, startPoint y: 68, endPoint x: 348, endPoint y: 68, distance: 57.6
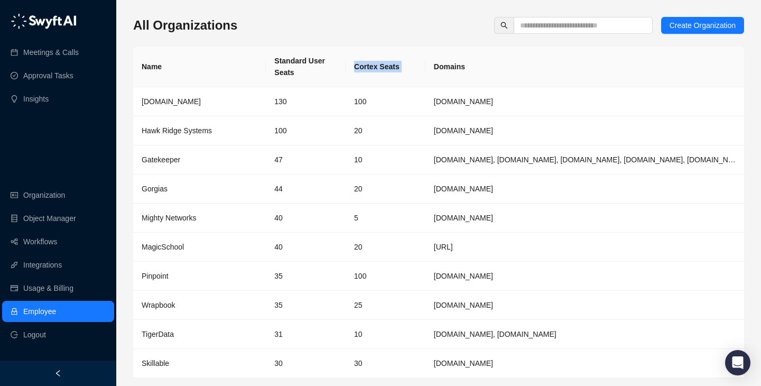
click at [348, 68] on th "Cortex Seats" at bounding box center [386, 67] width 80 height 41
drag, startPoint x: 348, startPoint y: 68, endPoint x: 422, endPoint y: 68, distance: 74.0
click at [422, 68] on th "Cortex Seats" at bounding box center [386, 67] width 80 height 41
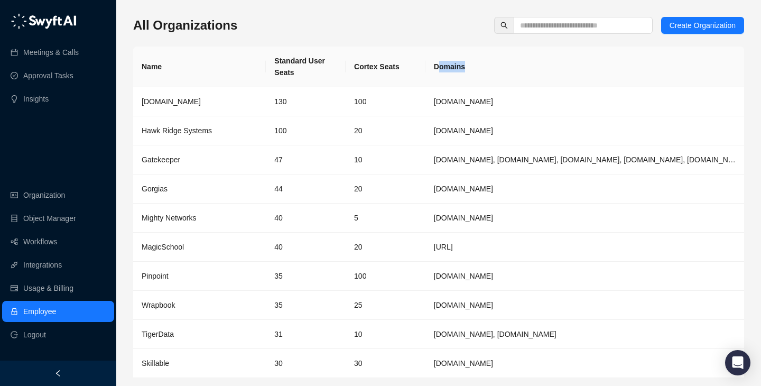
drag, startPoint x: 438, startPoint y: 63, endPoint x: 505, endPoint y: 63, distance: 67.1
click at [505, 63] on th "Domains" at bounding box center [584, 67] width 319 height 41
click at [452, 63] on th "Domains" at bounding box center [584, 67] width 319 height 41
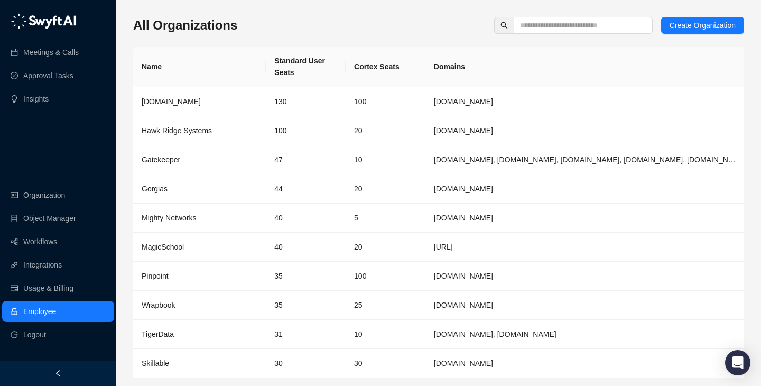
click at [476, 55] on th "Domains" at bounding box center [584, 67] width 319 height 41
click at [379, 64] on th "Cortex Seats" at bounding box center [386, 67] width 80 height 41
click at [387, 69] on th "Cortex Seats" at bounding box center [386, 67] width 80 height 41
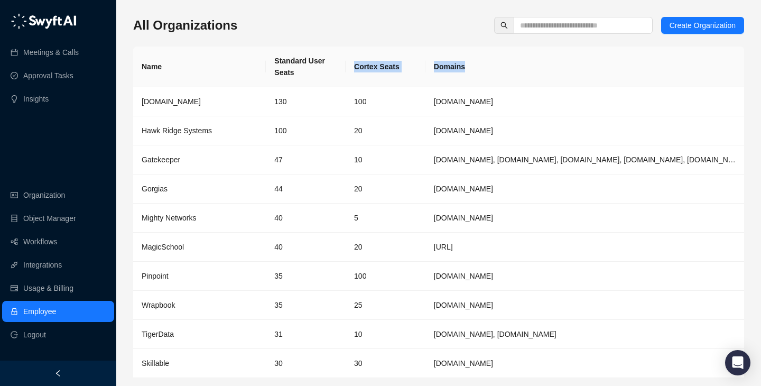
drag, startPoint x: 476, startPoint y: 74, endPoint x: 347, endPoint y: 71, distance: 129.0
click at [347, 71] on tr "Name Standard User Seats Cortex Seats Domains" at bounding box center [438, 67] width 611 height 41
click at [347, 71] on th "Cortex Seats" at bounding box center [386, 67] width 80 height 41
drag, startPoint x: 347, startPoint y: 71, endPoint x: 546, endPoint y: 71, distance: 199.7
click at [546, 71] on tr "Name Standard User Seats Cortex Seats Domains" at bounding box center [438, 67] width 611 height 41
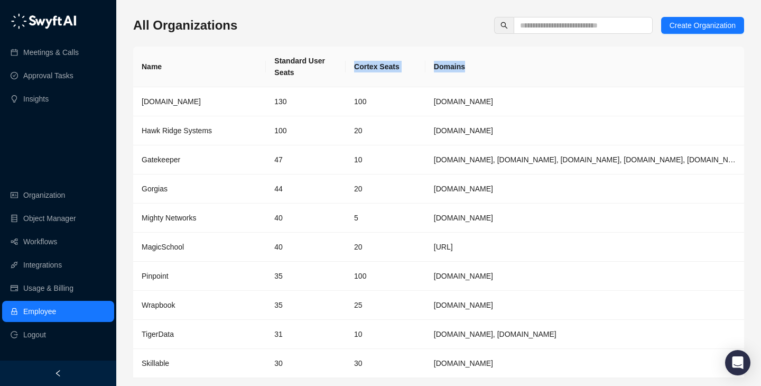
click at [546, 71] on th "Domains" at bounding box center [584, 67] width 319 height 41
drag, startPoint x: 546, startPoint y: 71, endPoint x: 230, endPoint y: 58, distance: 316.8
click at [230, 58] on tr "Name Standard User Seats Cortex Seats Domains" at bounding box center [438, 67] width 611 height 41
click at [230, 58] on th "Name" at bounding box center [199, 67] width 133 height 41
drag, startPoint x: 230, startPoint y: 58, endPoint x: 552, endPoint y: 77, distance: 322.4
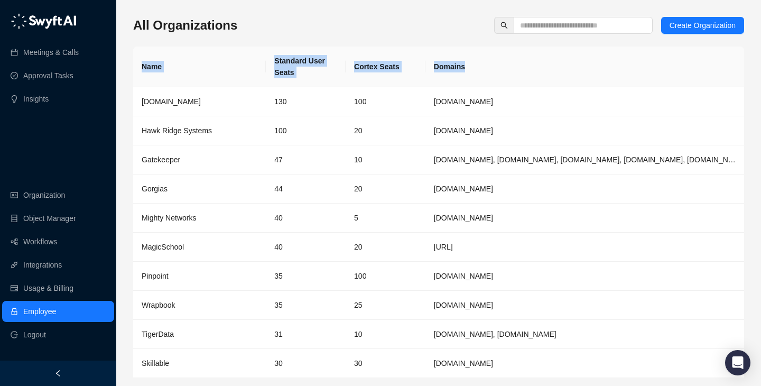
click at [552, 77] on tr "Name Standard User Seats Cortex Seats Domains" at bounding box center [438, 67] width 611 height 41
click at [552, 77] on th "Domains" at bounding box center [584, 67] width 319 height 41
drag, startPoint x: 552, startPoint y: 77, endPoint x: 296, endPoint y: 76, distance: 255.2
click at [296, 76] on tr "Name Standard User Seats Cortex Seats Domains" at bounding box center [438, 67] width 611 height 41
click at [296, 76] on th "Standard User Seats" at bounding box center [306, 67] width 80 height 41
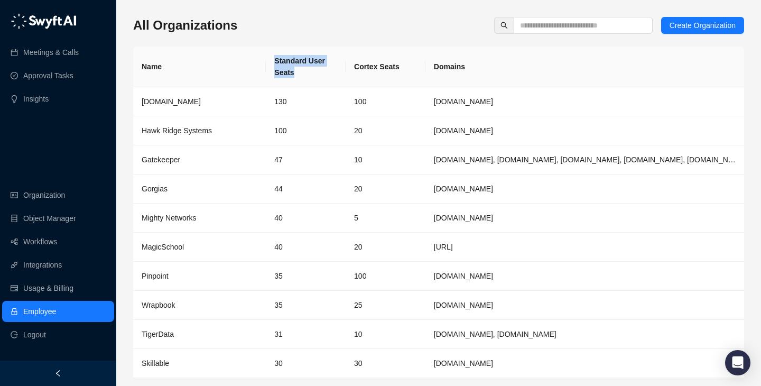
drag, startPoint x: 296, startPoint y: 76, endPoint x: 276, endPoint y: 59, distance: 26.3
click at [276, 59] on th "Standard User Seats" at bounding box center [306, 67] width 80 height 41
drag, startPoint x: 276, startPoint y: 59, endPoint x: 498, endPoint y: 59, distance: 221.4
click at [498, 59] on tr "Name Standard User Seats Cortex Seats Domains" at bounding box center [438, 67] width 611 height 41
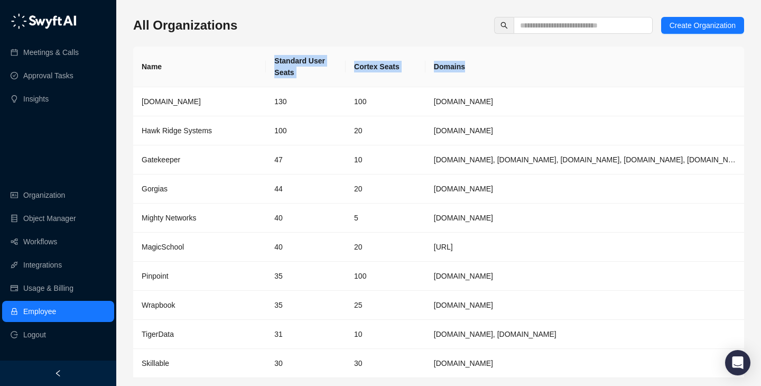
click at [498, 59] on th "Domains" at bounding box center [584, 67] width 319 height 41
